Goal: Task Accomplishment & Management: Manage account settings

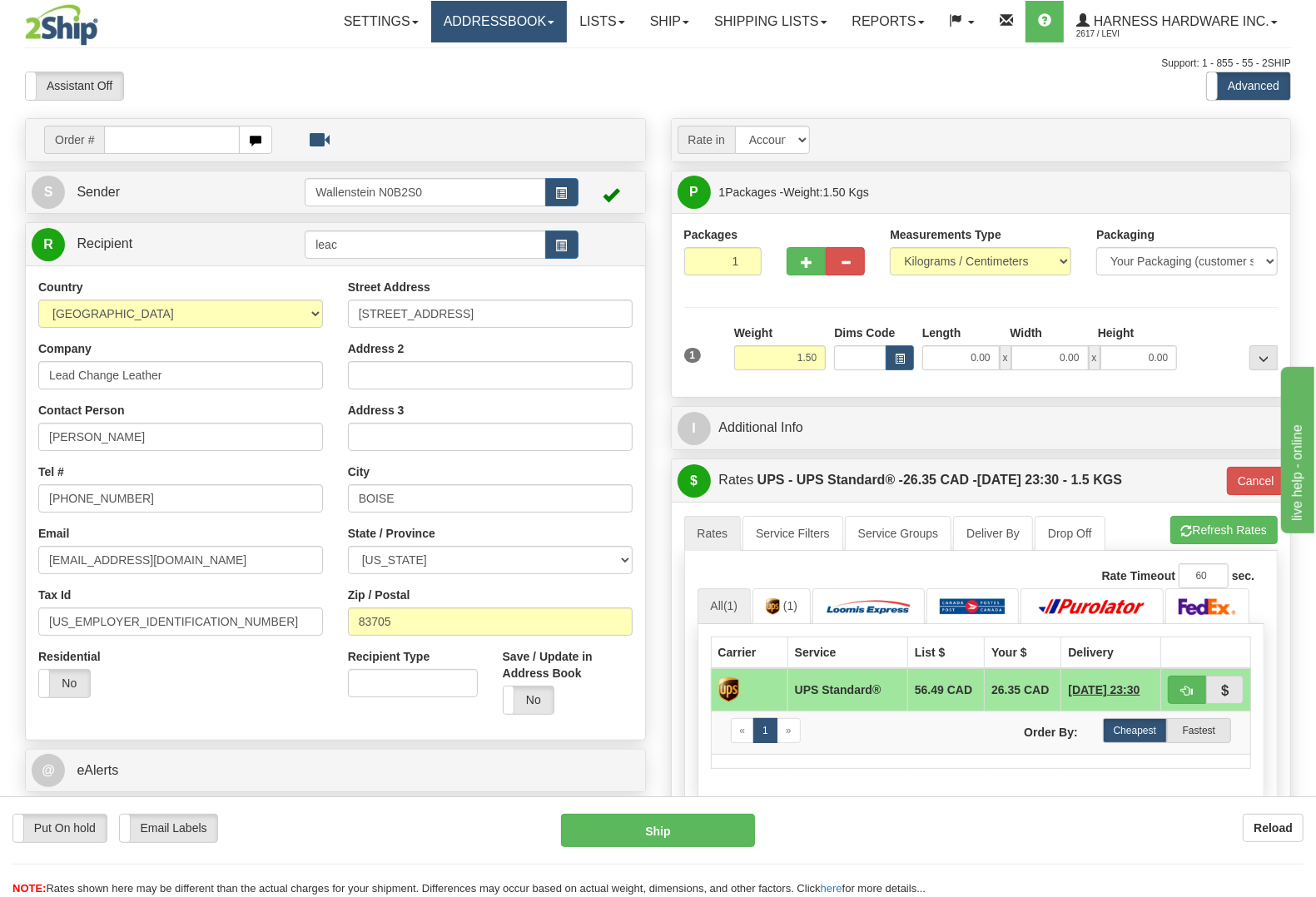
drag, startPoint x: 497, startPoint y: 23, endPoint x: 497, endPoint y: 52, distance: 29.0
click at [497, 24] on link "Addressbook" at bounding box center [499, 22] width 137 height 42
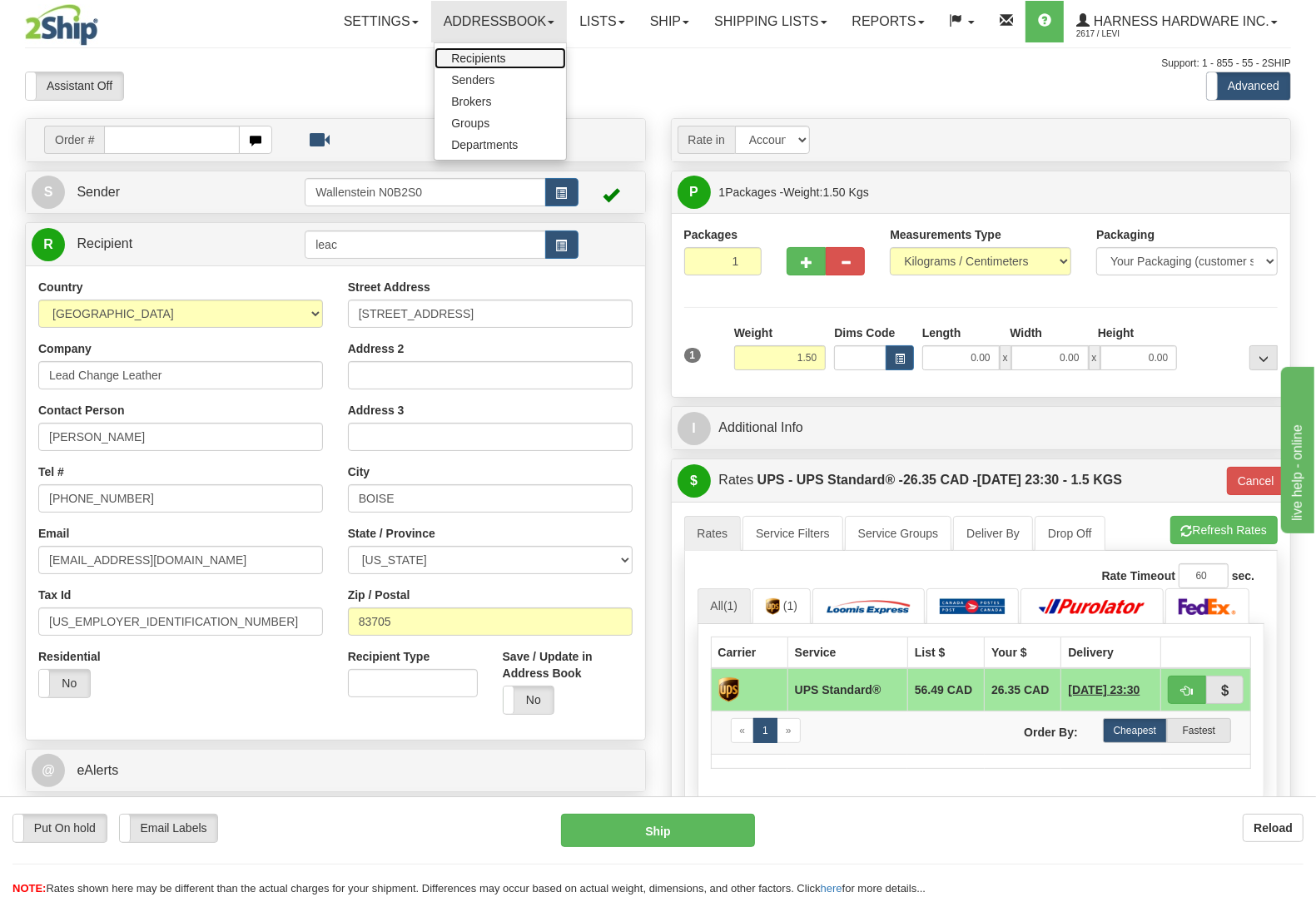
click at [494, 57] on link "Recipients" at bounding box center [500, 58] width 131 height 22
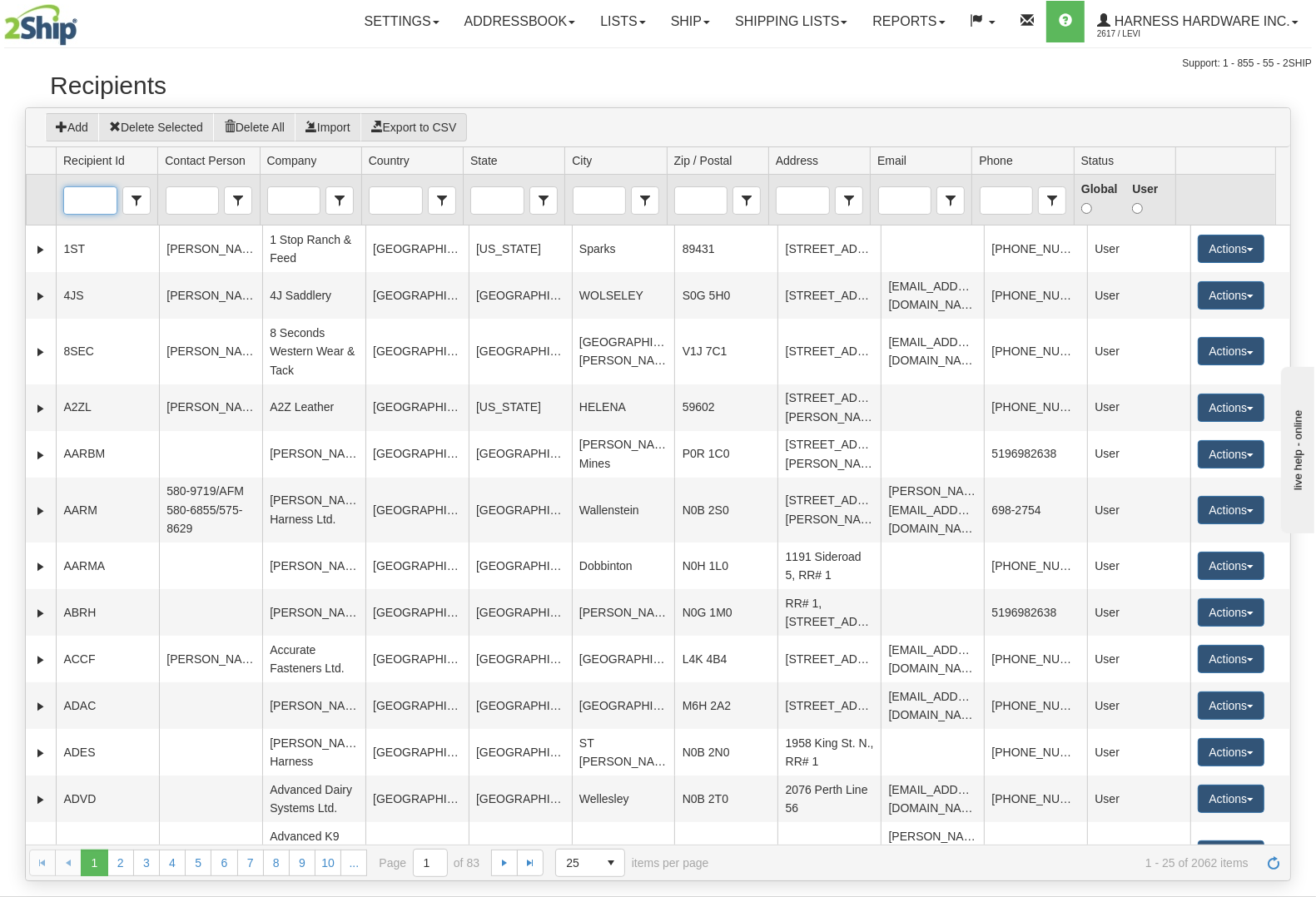
click at [78, 211] on input "Recipient Id" at bounding box center [90, 200] width 52 height 26
type input "leac"
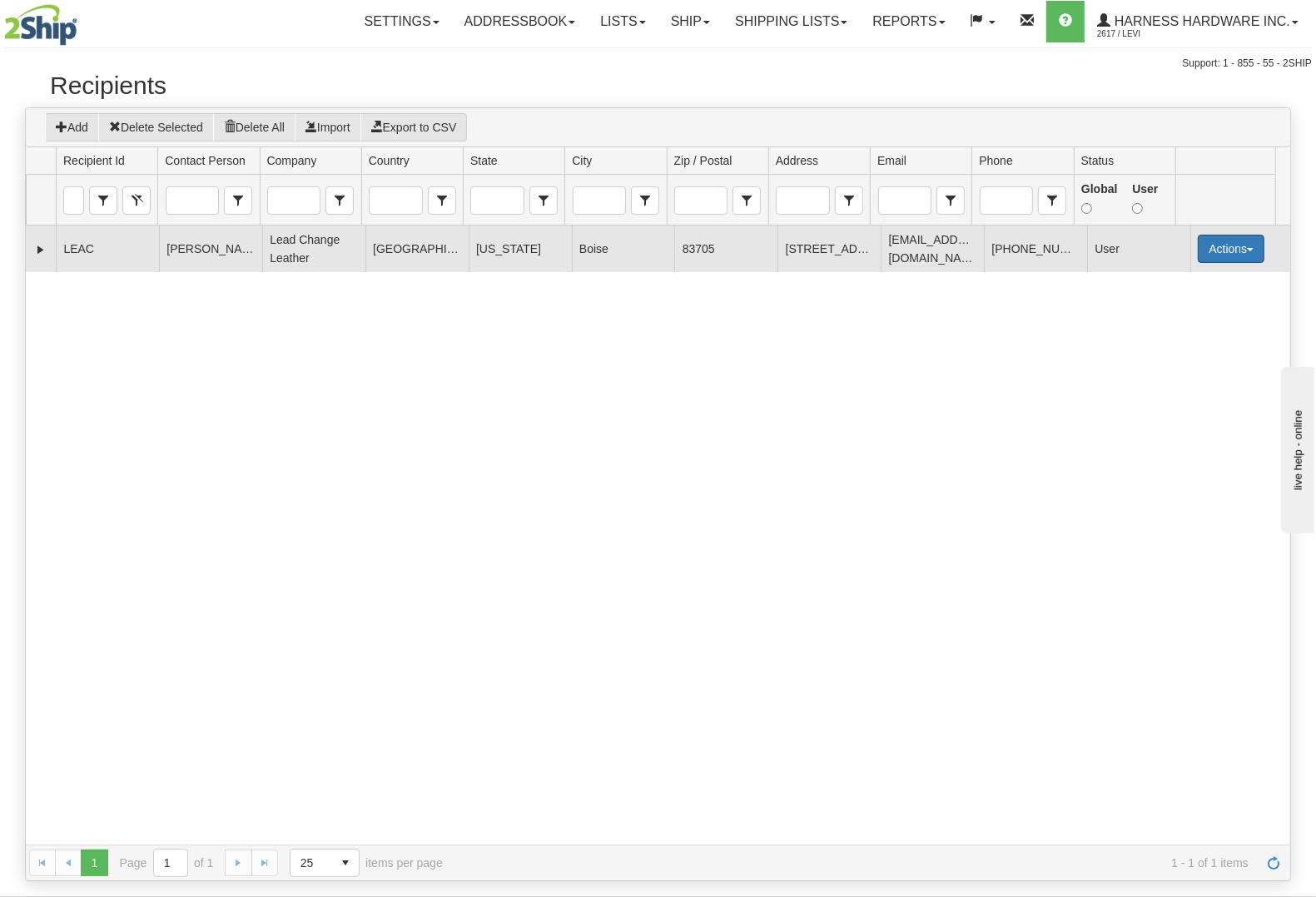
click at [1198, 246] on button "Actions" at bounding box center [1232, 249] width 67 height 28
click at [1185, 288] on link "Edit" at bounding box center [1197, 280] width 133 height 22
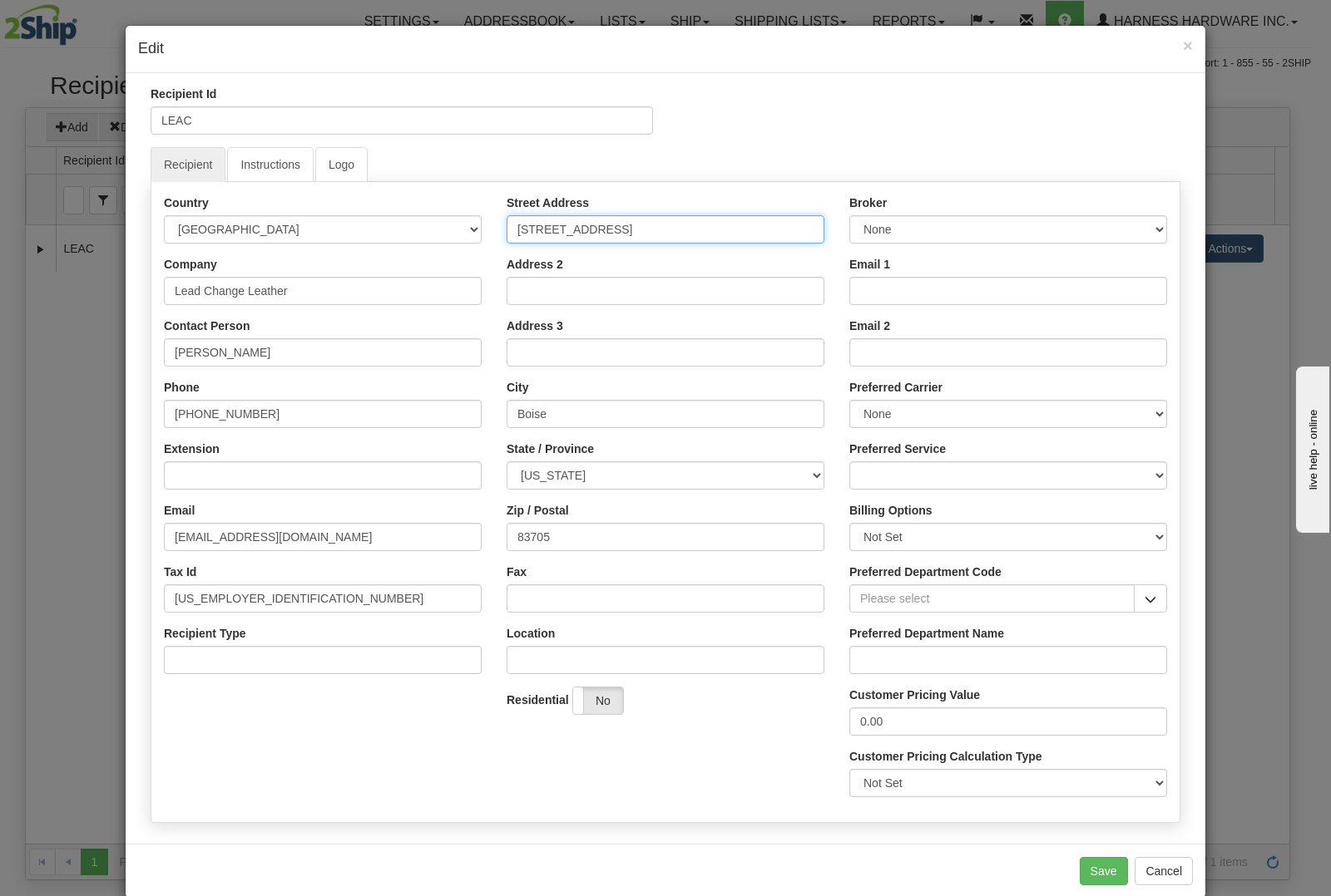
drag, startPoint x: 662, startPoint y: 222, endPoint x: 388, endPoint y: 218, distance: 274.0
click at [393, 225] on div "Country AFGHANISTAN ALAND ISLANDS ALBANIA ALGERIA AMERICAN SAMOA ANDORRA ANGOLA…" at bounding box center [666, 501] width 1028 height 615
paste input "076 West Hearst Drive"
type input "4076 West Hearst Drive"
drag, startPoint x: 563, startPoint y: 535, endPoint x: 471, endPoint y: 535, distance: 92.0
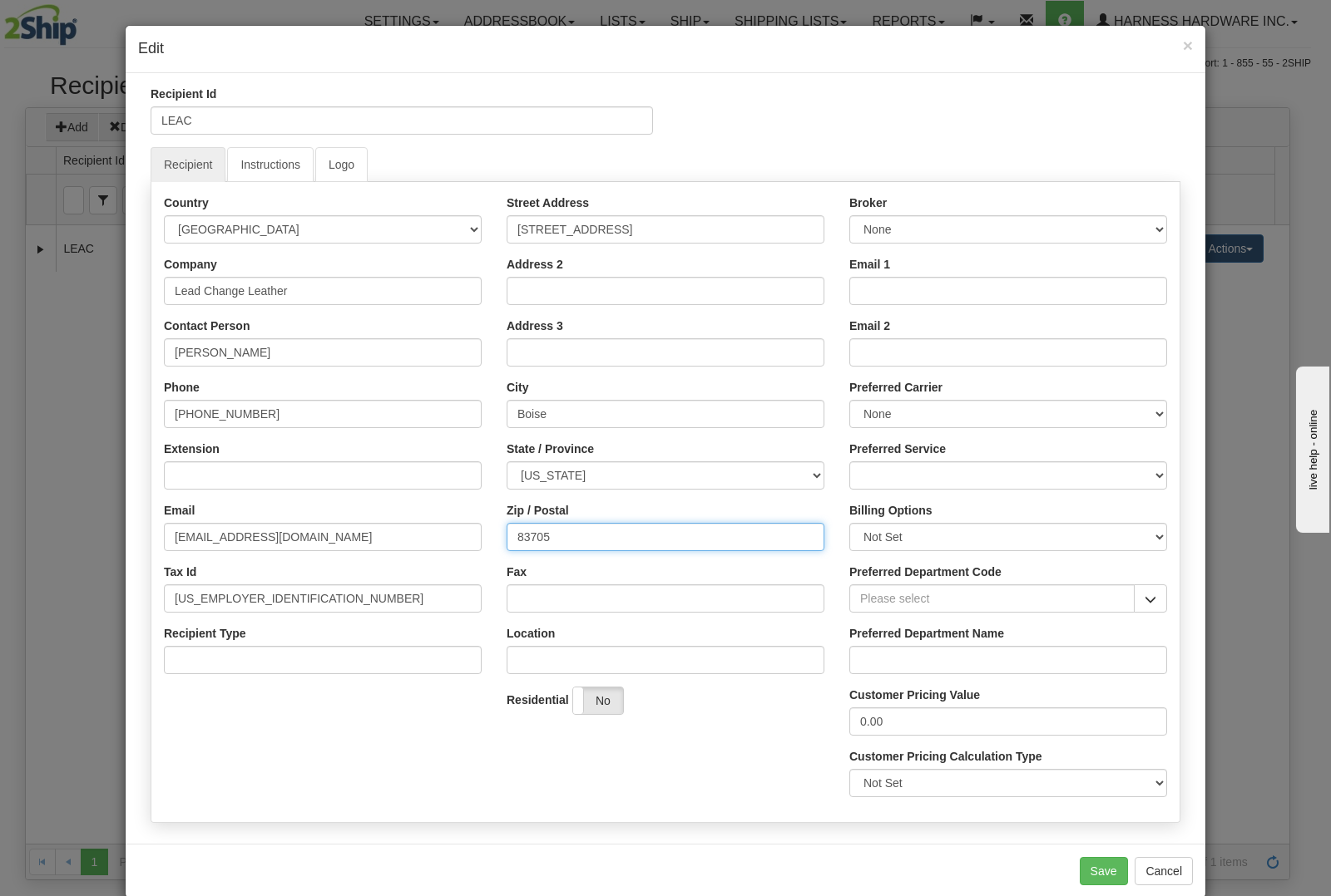
click at [471, 535] on div "Country AFGHANISTAN ALAND ISLANDS ALBANIA ALGERIA AMERICAN SAMOA ANDORRA ANGOLA…" at bounding box center [666, 501] width 1028 height 615
paste input "642"
type input "83642"
drag, startPoint x: 620, startPoint y: 418, endPoint x: 409, endPoint y: 414, distance: 211.0
click at [409, 414] on div "Country AFGHANISTAN ALAND ISLANDS ALBANIA ALGERIA AMERICAN SAMOA ANDORRA ANGOLA…" at bounding box center [666, 501] width 1028 height 615
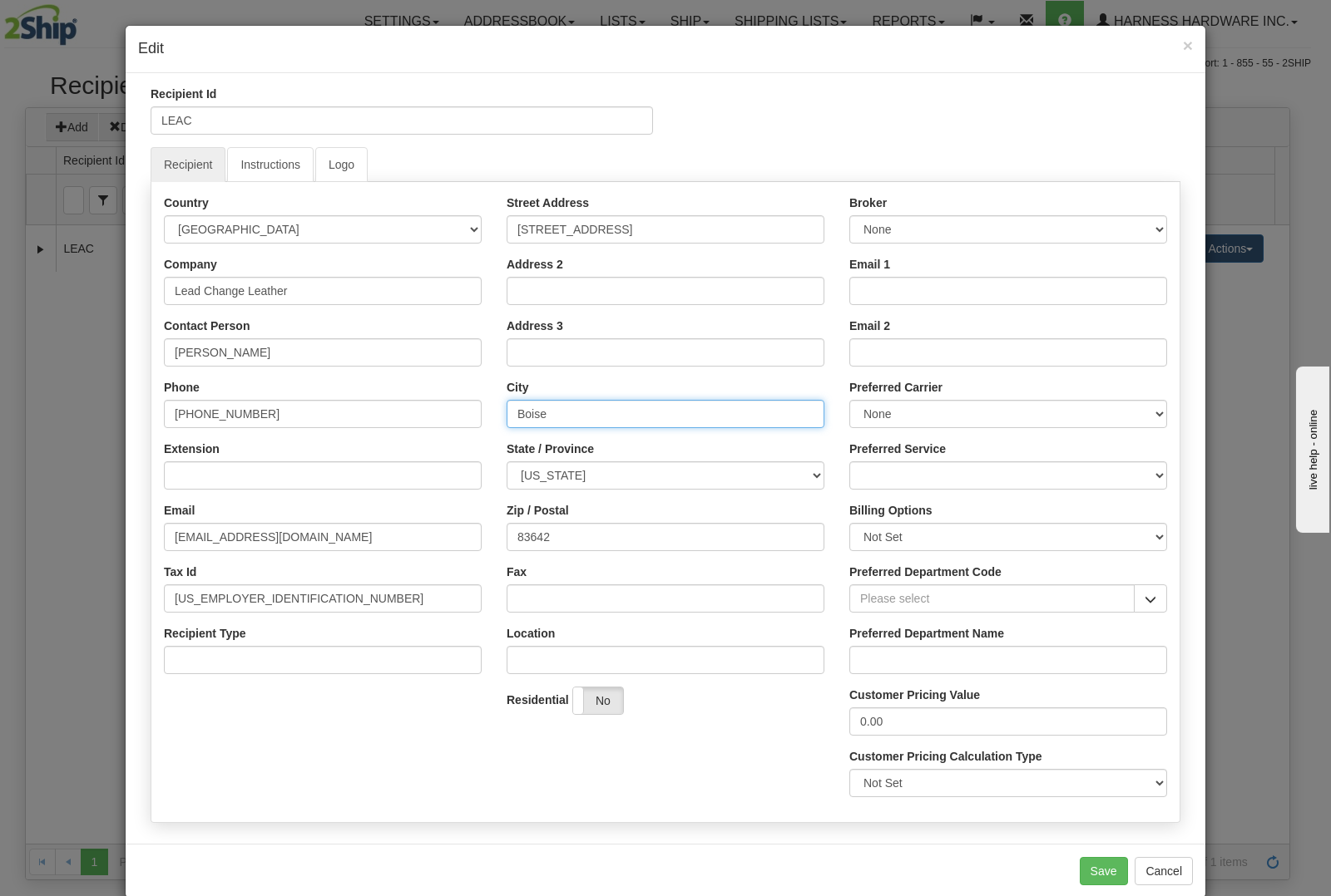
paste input "Meridian"
type input "Meridian"
click at [1088, 874] on button "Save" at bounding box center [1103, 871] width 48 height 28
